Goal: Go to known website: Access a specific website the user already knows

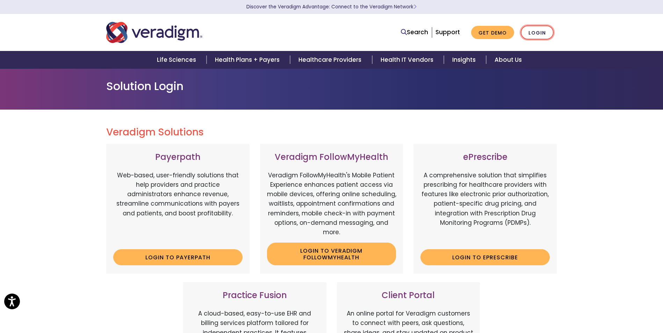
click at [536, 31] on link "Login" at bounding box center [537, 33] width 33 height 14
click at [311, 257] on link "Login to Veradigm FollowMyHealth" at bounding box center [331, 254] width 129 height 23
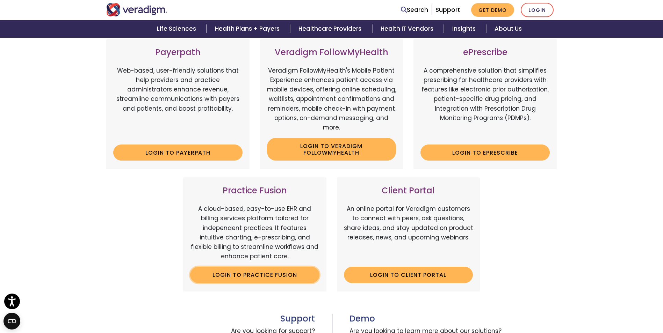
click at [237, 273] on link "Login to Practice Fusion" at bounding box center [254, 275] width 129 height 16
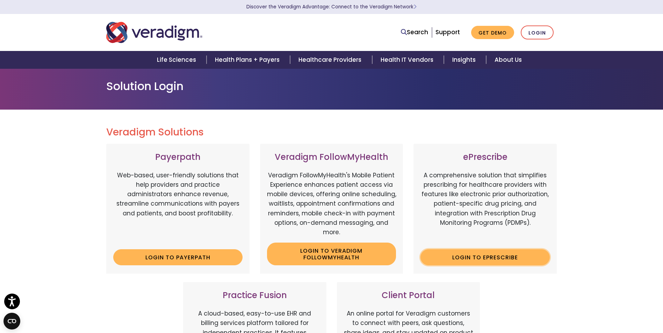
click at [454, 256] on link "Login to ePrescribe" at bounding box center [484, 258] width 129 height 16
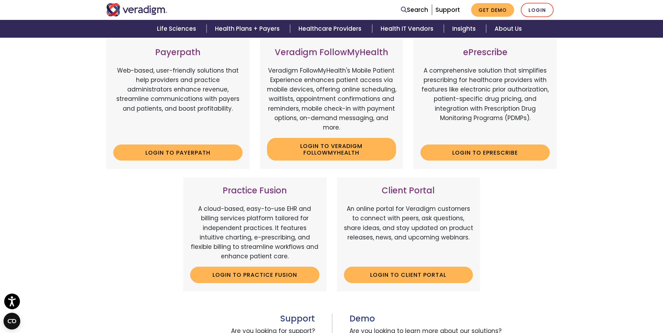
scroll to position [175, 0]
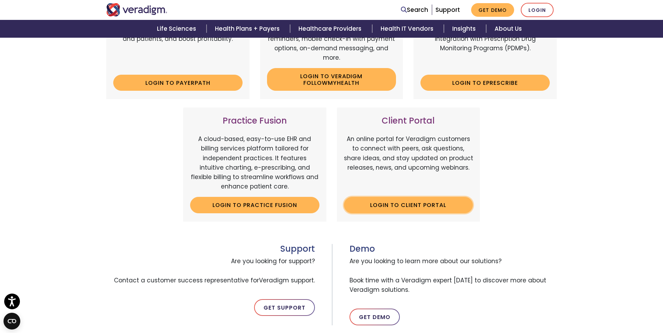
click at [382, 208] on link "Login to Client Portal" at bounding box center [408, 205] width 129 height 16
